Goal: Complete application form

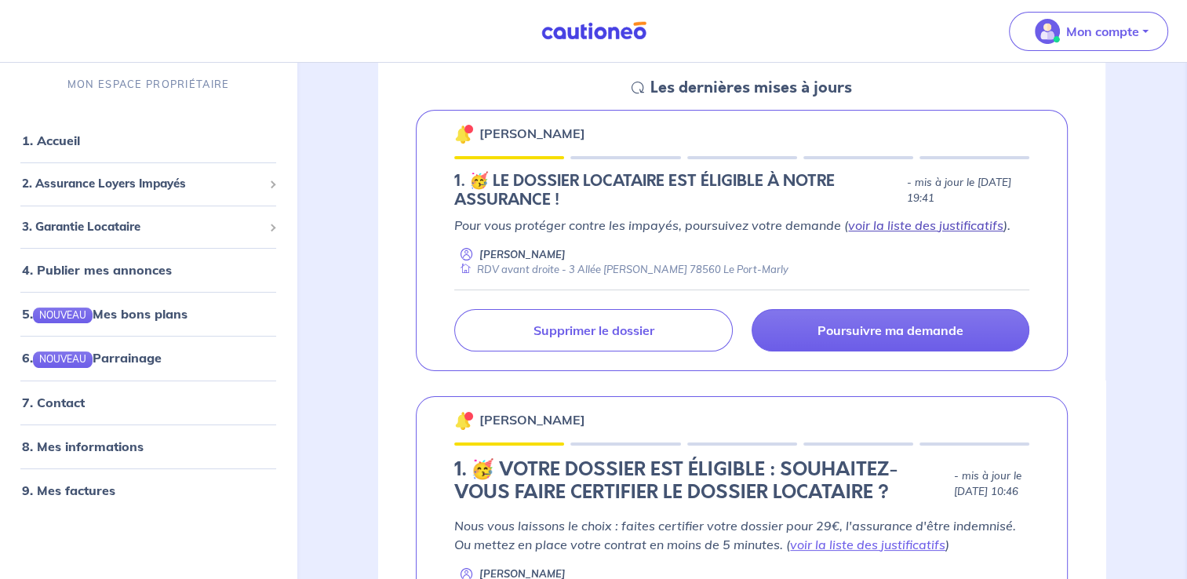
click at [899, 225] on link "voir la liste des justificatifs" at bounding box center [925, 225] width 155 height 16
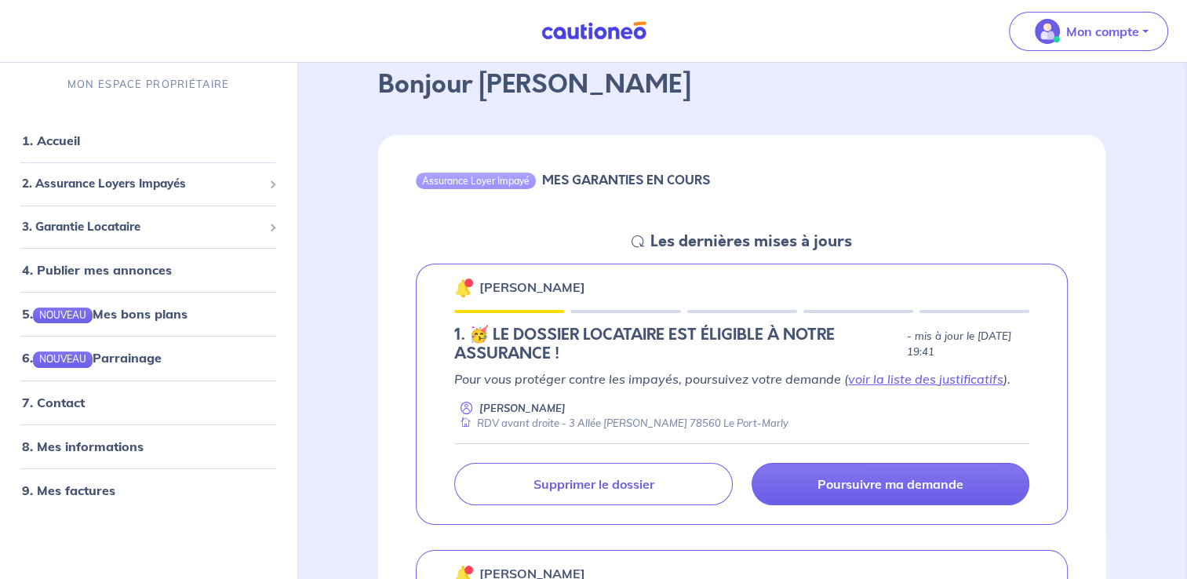
scroll to position [78, 0]
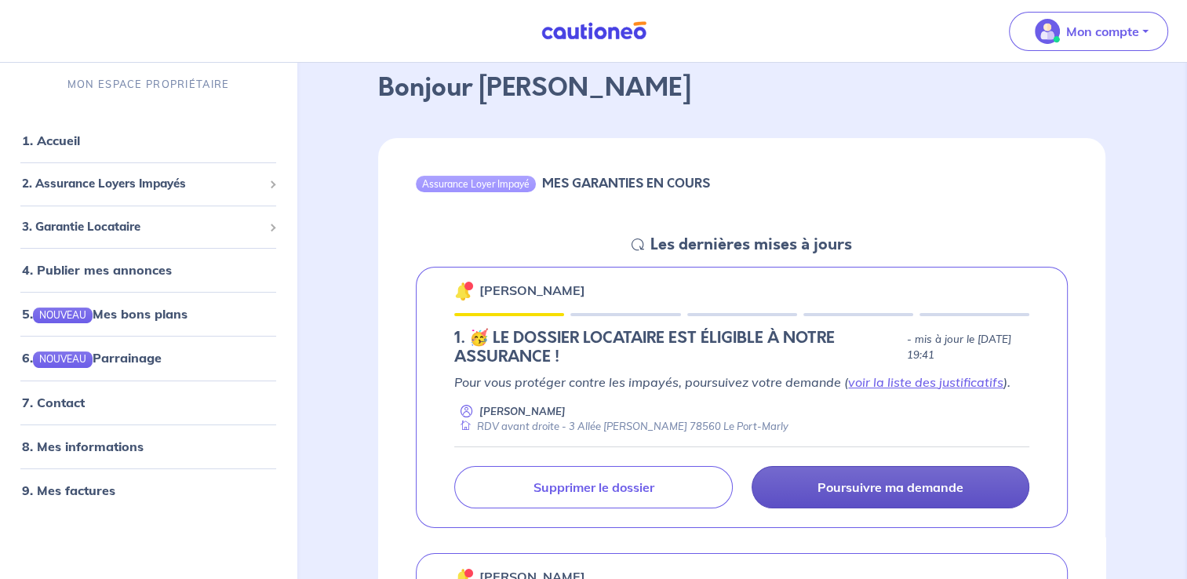
click at [807, 483] on link "Poursuivre ma demande" at bounding box center [891, 487] width 278 height 42
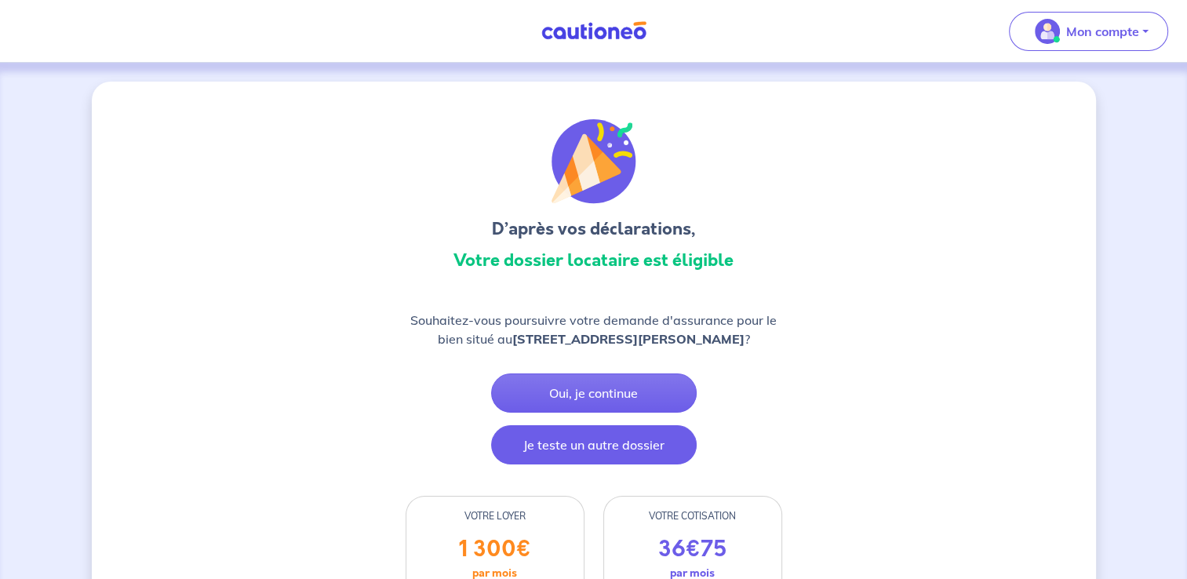
click at [609, 436] on button "Je teste un autre dossier" at bounding box center [594, 444] width 206 height 39
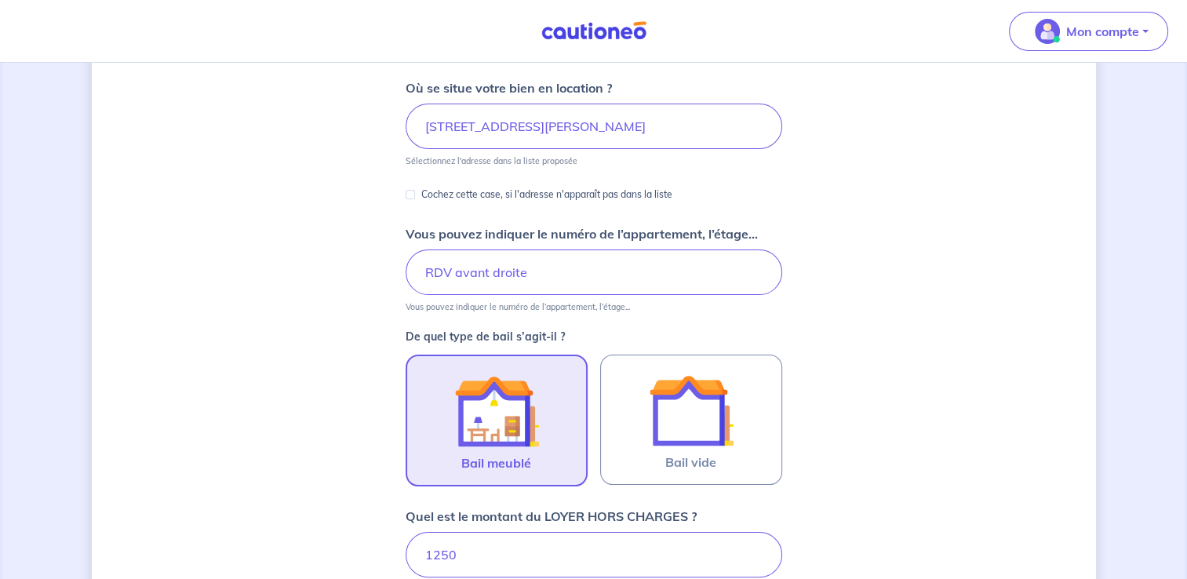
scroll to position [229, 0]
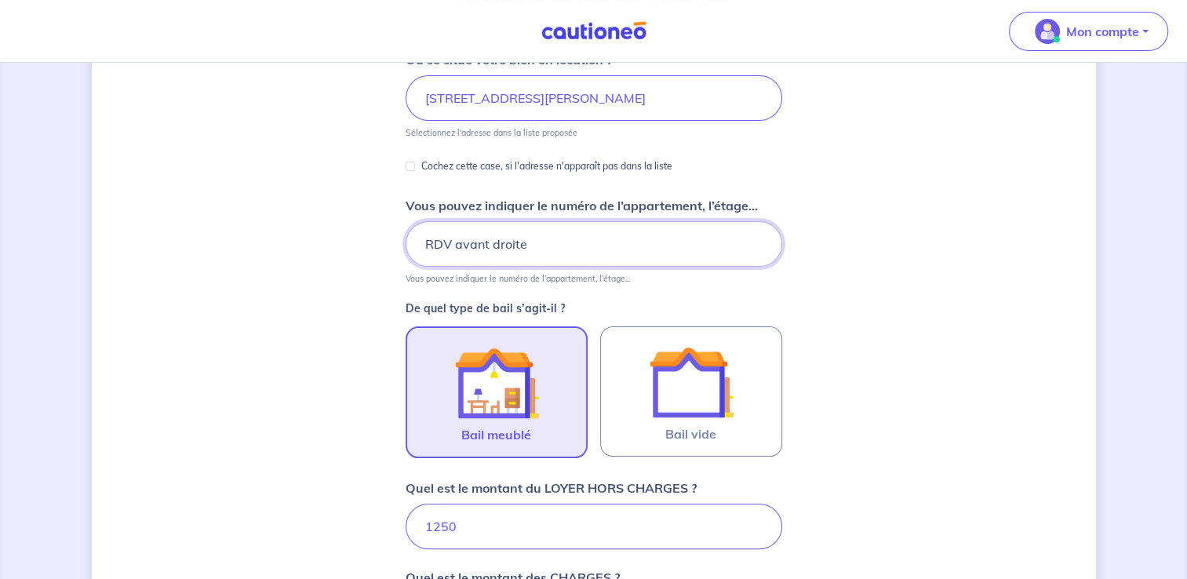
click at [446, 245] on input "RDV avant droite" at bounding box center [594, 244] width 377 height 46
type input "RDC avant droite"
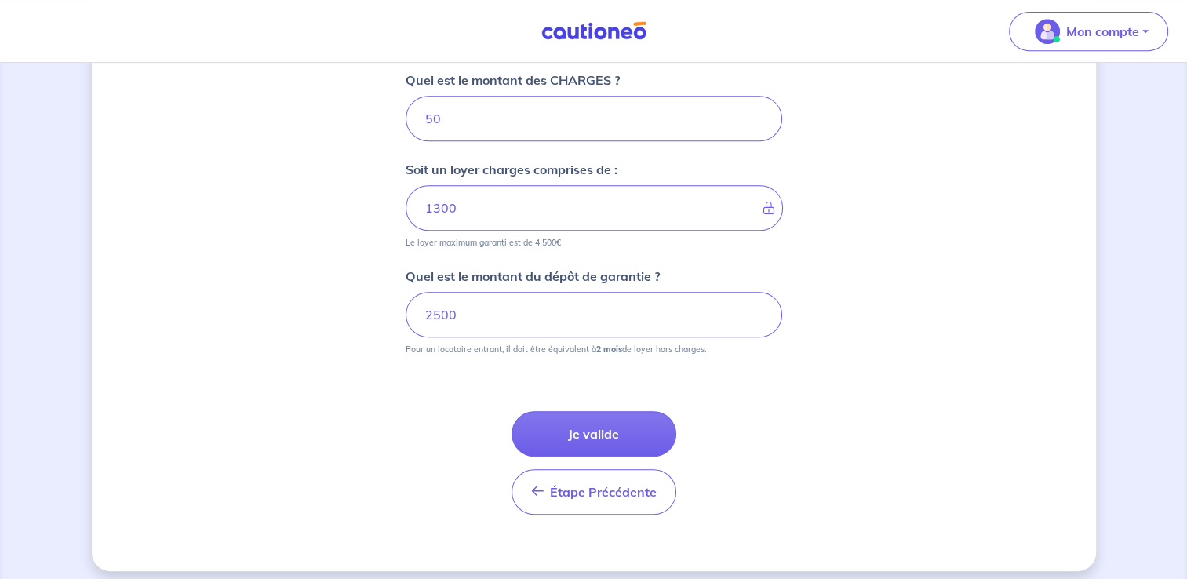
scroll to position [735, 0]
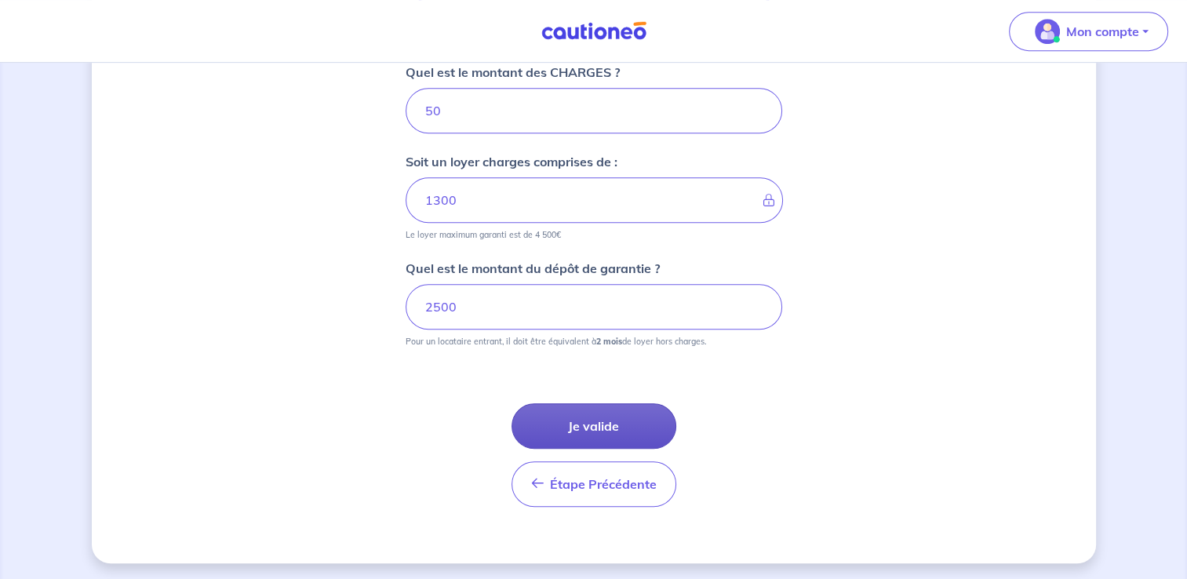
click at [625, 432] on button "Je valide" at bounding box center [594, 426] width 165 height 46
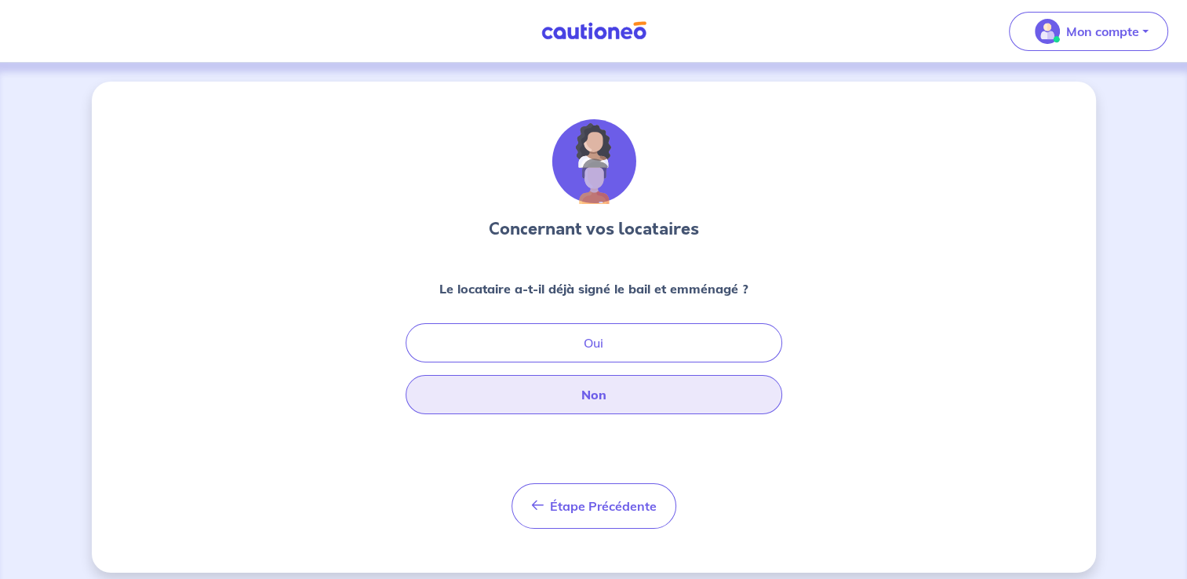
click at [609, 407] on button "Non" at bounding box center [594, 394] width 377 height 39
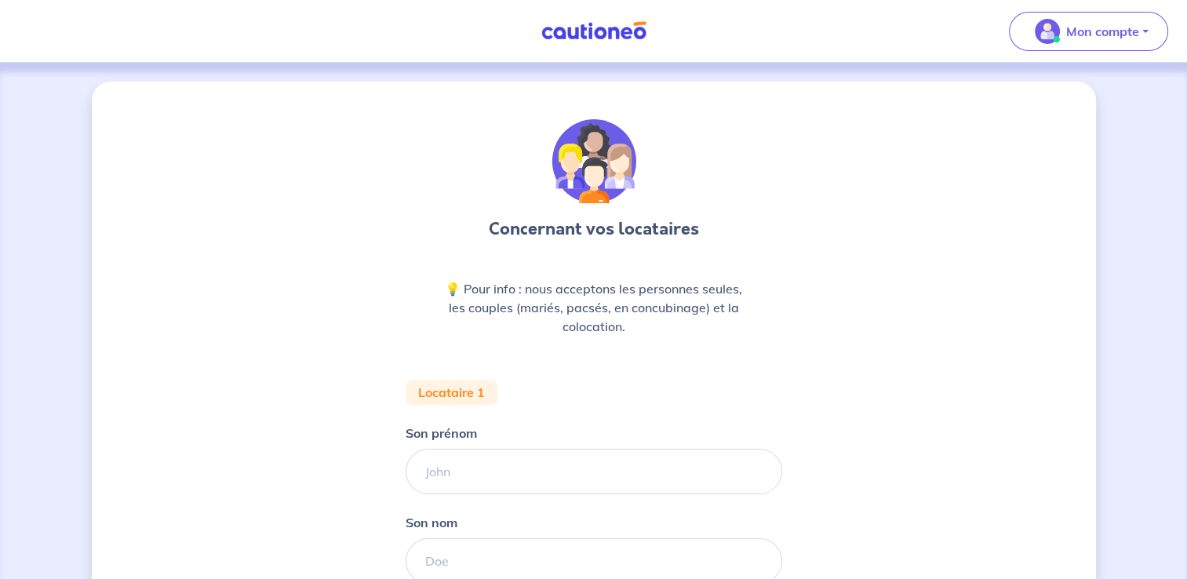
click at [502, 508] on form "Locataire 1 Son prénom [PERSON_NAME] nom Étape Précédente Précédent Je valide J…" at bounding box center [594, 568] width 377 height 377
click at [499, 478] on input "Son prénom" at bounding box center [594, 472] width 377 height 46
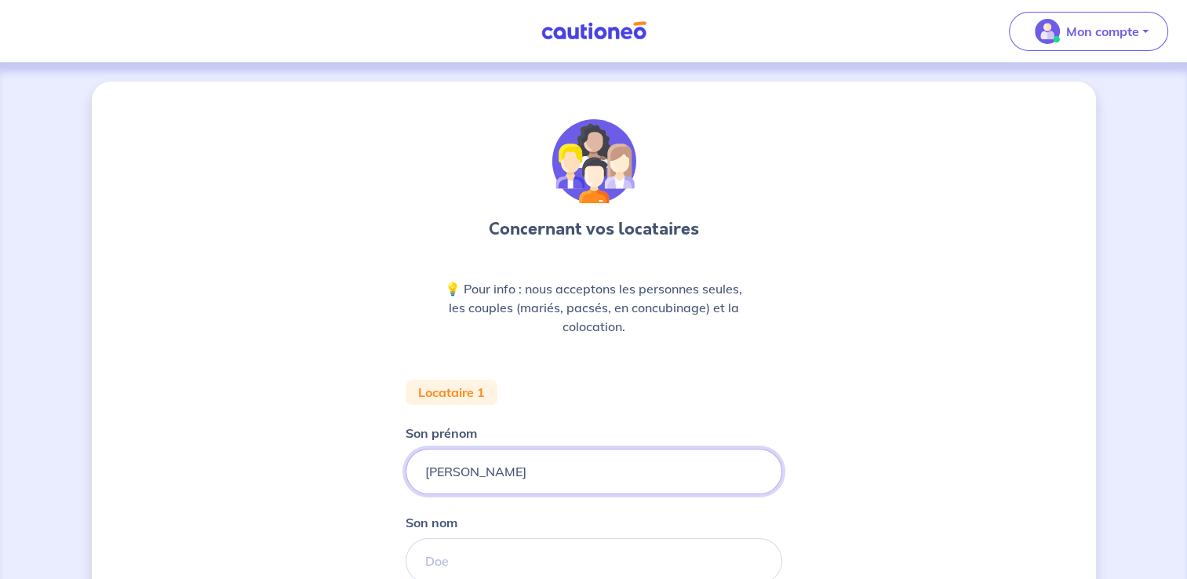
type input "[PERSON_NAME]"
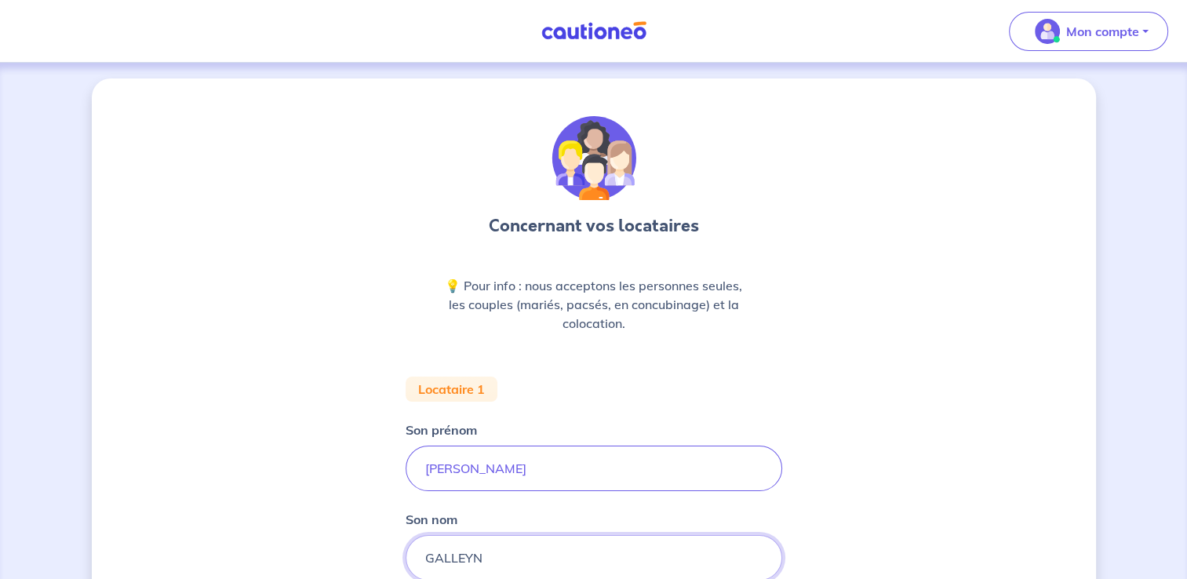
type input "GALLEYN"
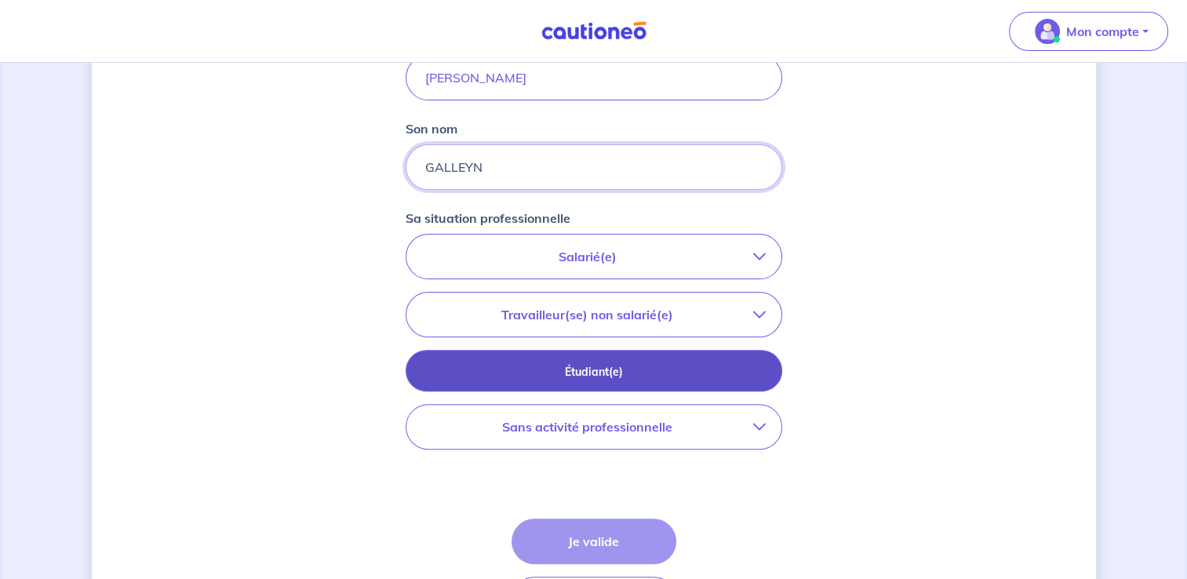
scroll to position [396, 0]
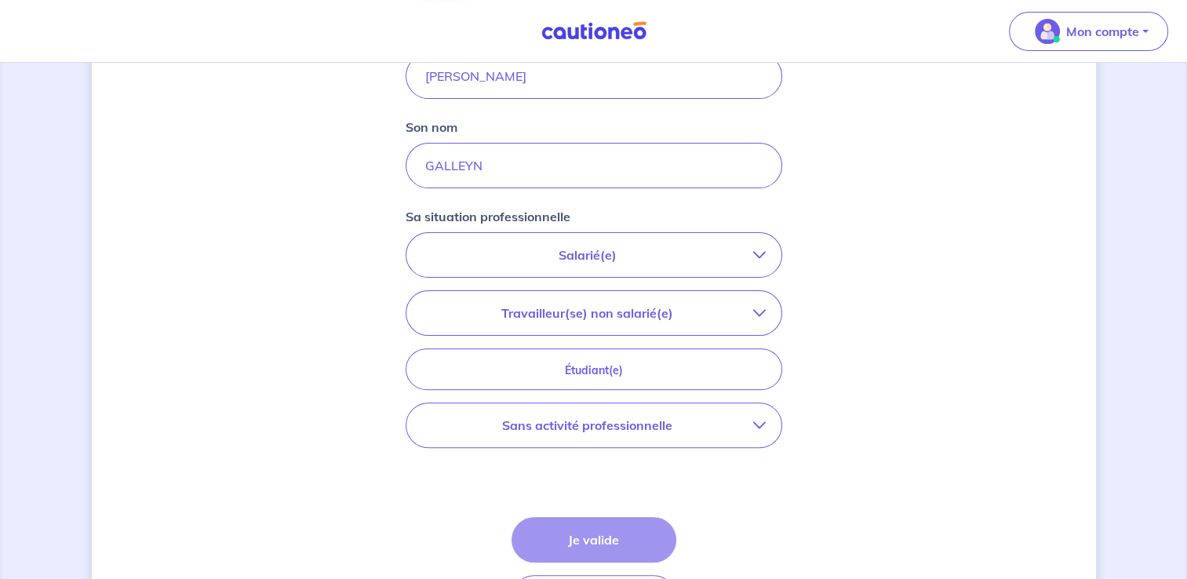
click at [586, 312] on p "Travailleur(se) non salarié(e)" at bounding box center [587, 313] width 331 height 19
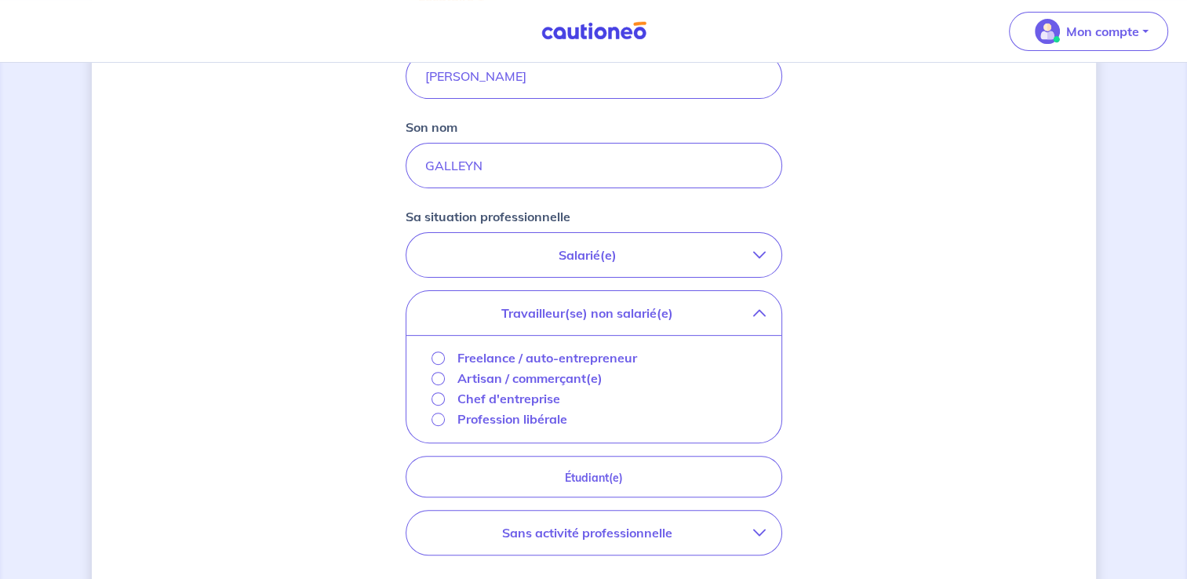
click at [546, 397] on p "Chef d'entreprise" at bounding box center [509, 398] width 103 height 19
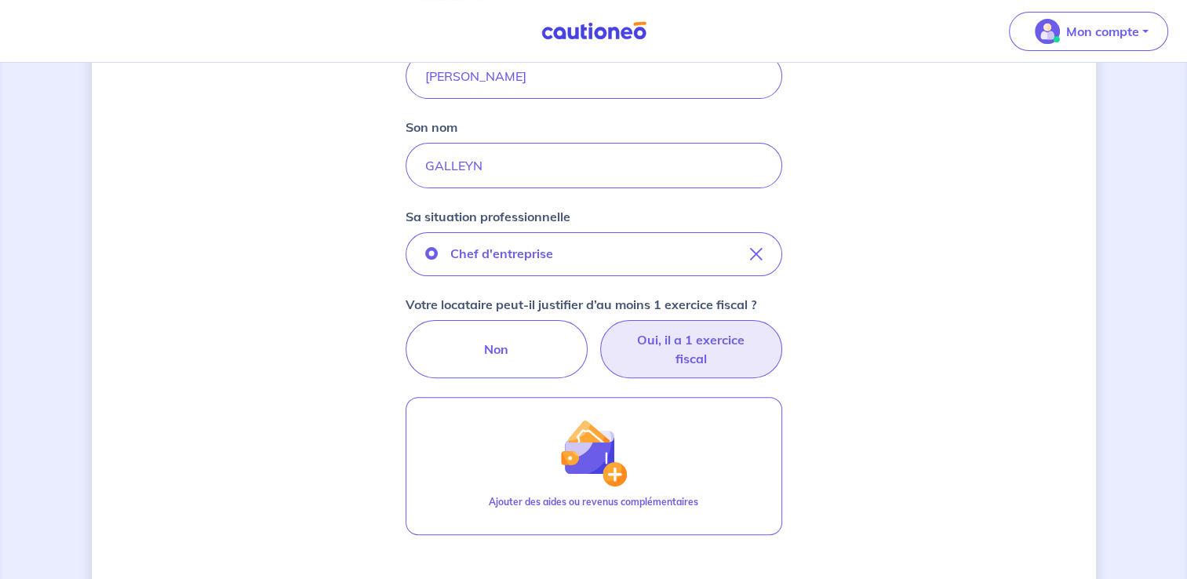
click at [642, 341] on label "Oui, il a 1 exercice fiscal" at bounding box center [691, 349] width 182 height 58
click at [599, 330] on input "Oui, il a 1 exercice fiscal" at bounding box center [594, 325] width 10 height 10
radio input "true"
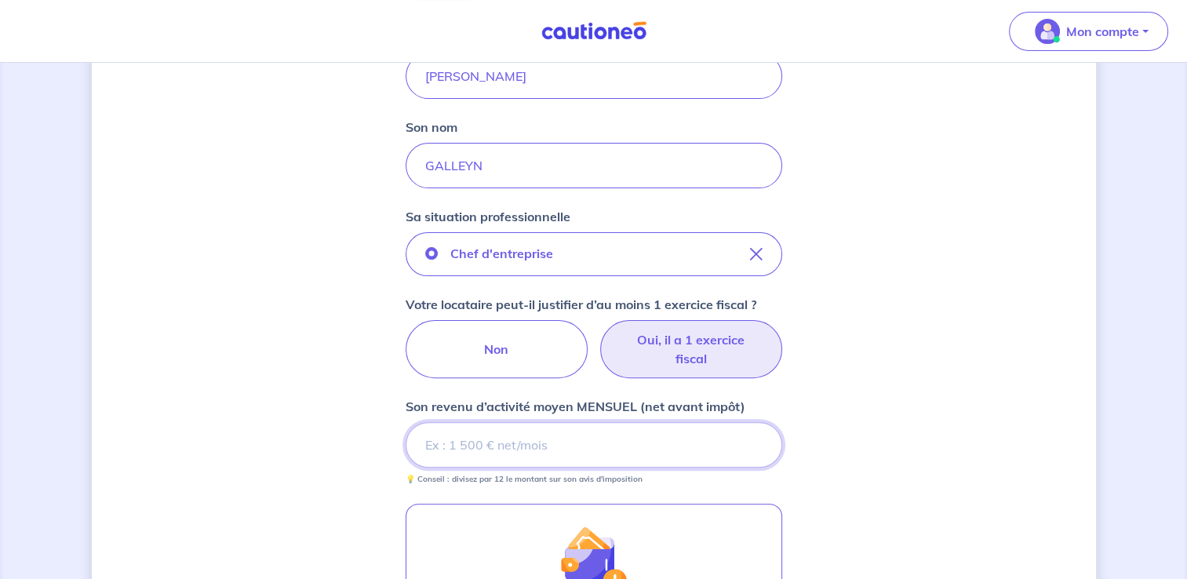
click at [582, 433] on input "Son revenu d’activité moyen MENSUEL (net avant impôt)" at bounding box center [594, 445] width 377 height 46
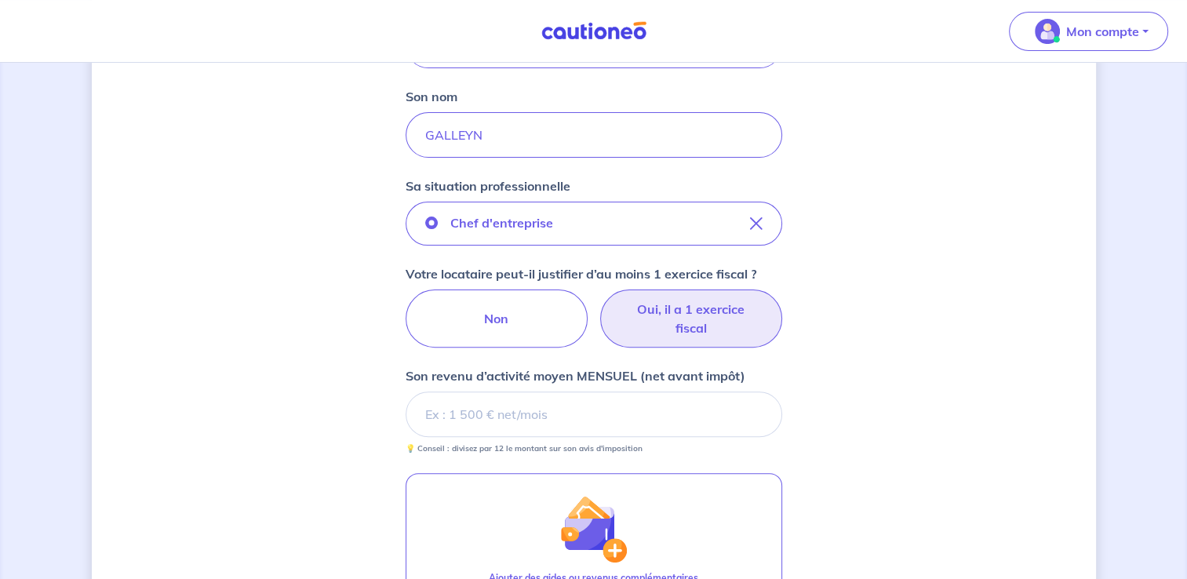
scroll to position [474, 0]
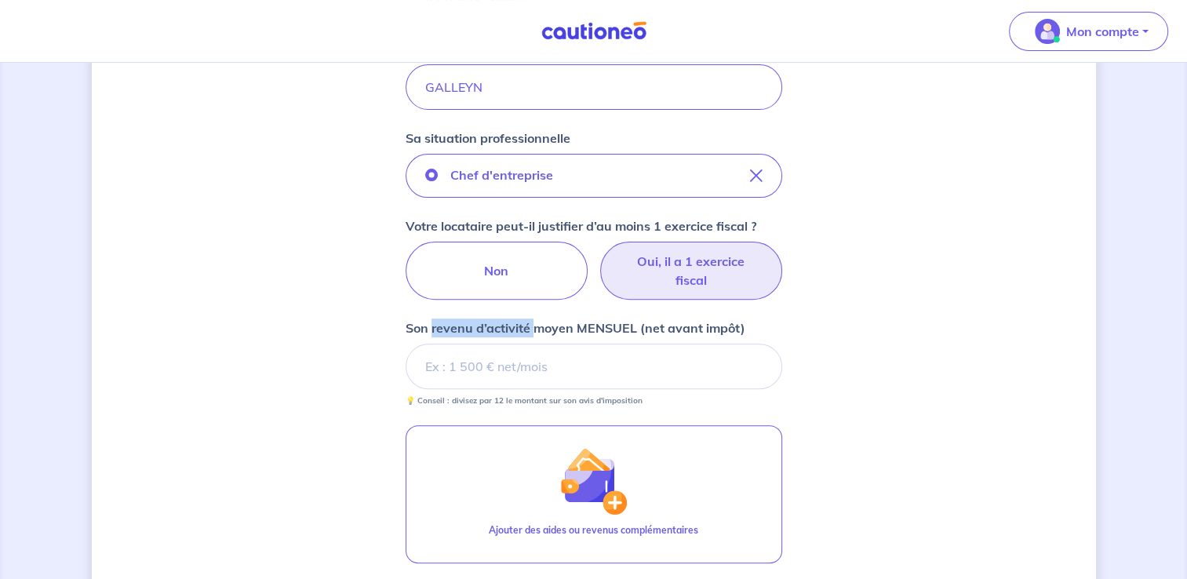
drag, startPoint x: 431, startPoint y: 328, endPoint x: 535, endPoint y: 324, distance: 104.5
click at [535, 324] on p "Son revenu d’activité moyen MENSUEL (net avant impôt)" at bounding box center [576, 328] width 340 height 19
copy p "revenu d’activité"
